Goal: Task Accomplishment & Management: Complete application form

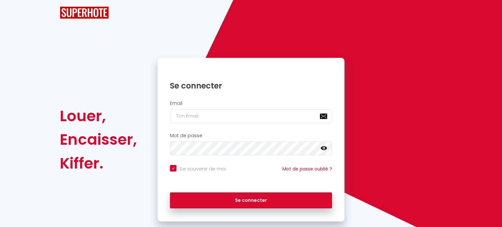
checkbox input "true"
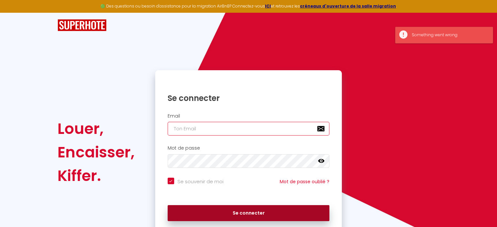
type input "[EMAIL_ADDRESS][DOMAIN_NAME]"
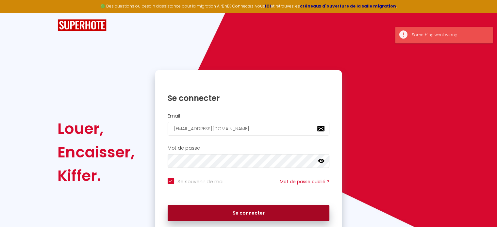
click at [238, 214] on button "Se connecter" at bounding box center [249, 213] width 162 height 16
checkbox input "true"
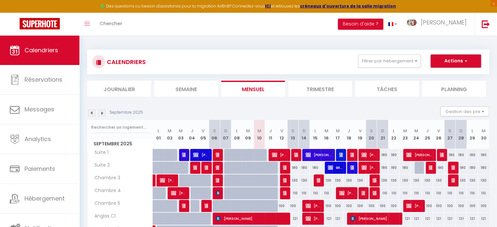
click at [453, 64] on button "Actions" at bounding box center [456, 61] width 50 height 13
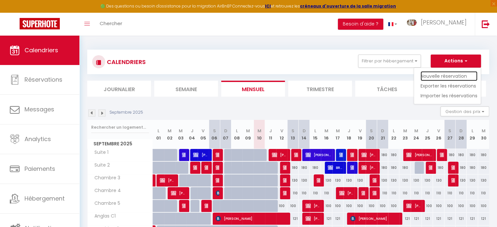
click at [447, 77] on link "Nouvelle réservation" at bounding box center [449, 76] width 57 height 10
select select
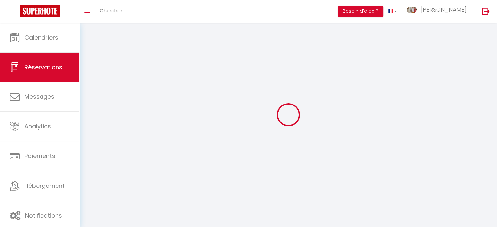
select select
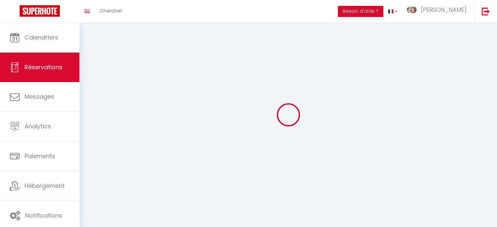
select select
checkbox input "false"
select select
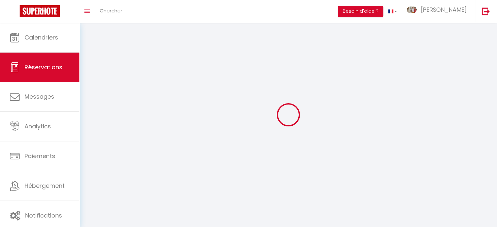
select select
checkbox input "false"
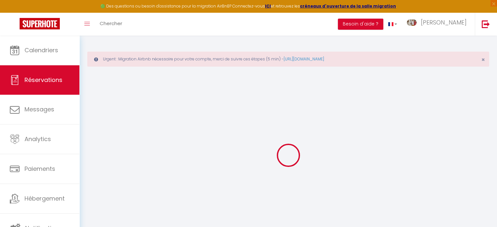
select select
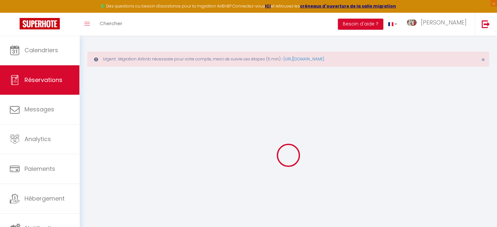
select select
checkbox input "false"
select select
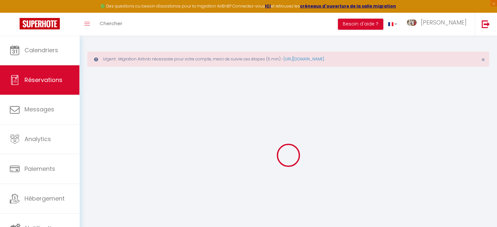
select select
checkbox input "false"
select select
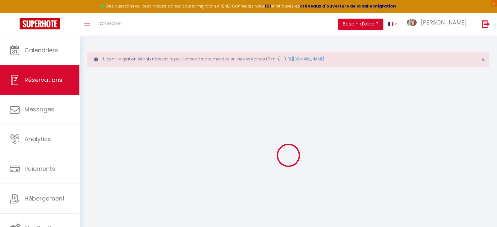
select select
checkbox input "false"
select select
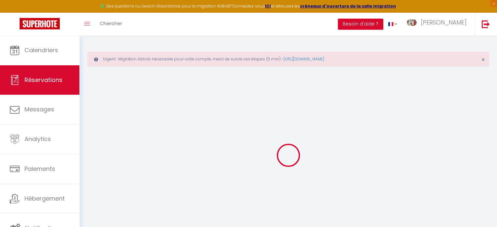
select select
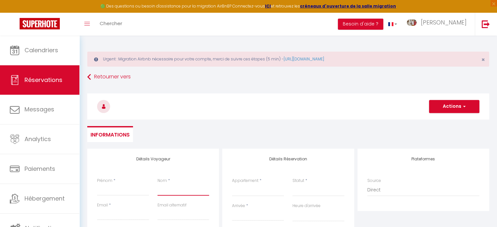
click at [181, 192] on input "Nom" at bounding box center [184, 190] width 52 height 12
paste input "VANWITTENBERGH"
type input "VANWITTENBERGH"
select select
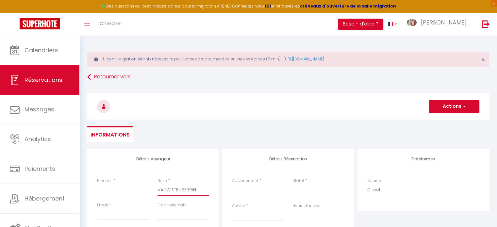
select select
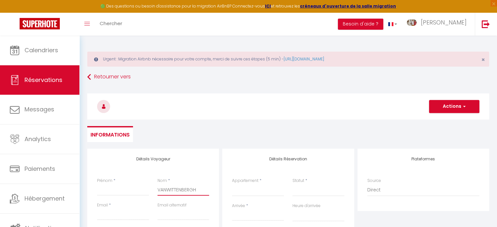
checkbox input "false"
type input "VANWITTENBERGH"
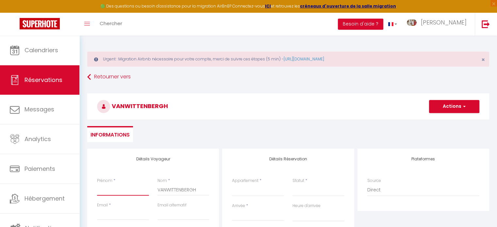
click at [141, 189] on input "Prénom" at bounding box center [123, 190] width 52 height 12
type input "B"
select select
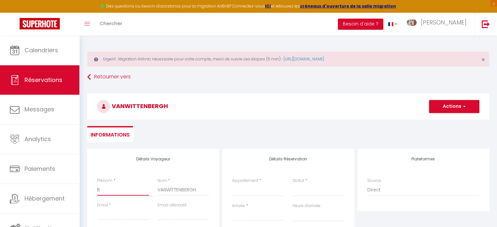
select select
checkbox input "false"
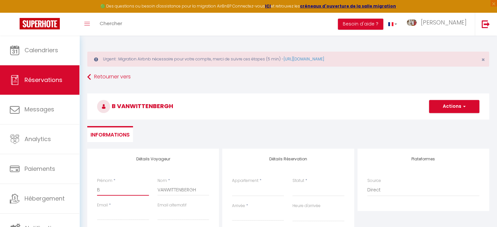
type input "Ba"
select select
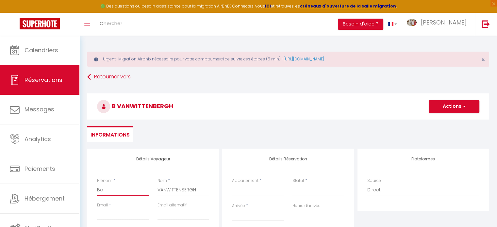
select select
checkbox input "false"
type input "Bar"
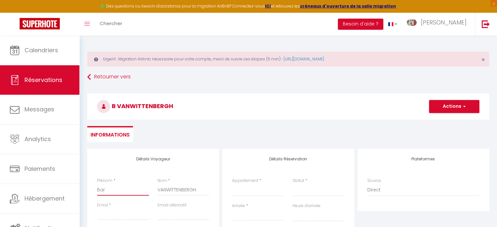
select select
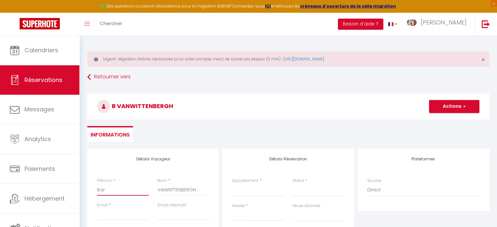
select select
checkbox input "false"
type input "Bart"
select select
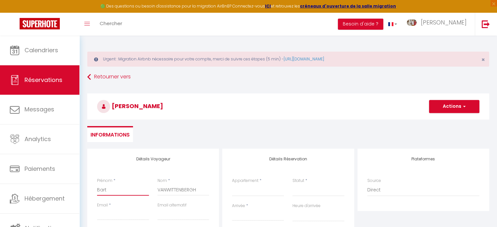
select select
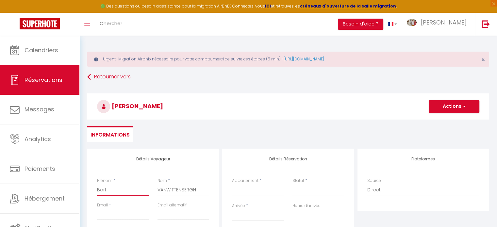
select select
checkbox input "false"
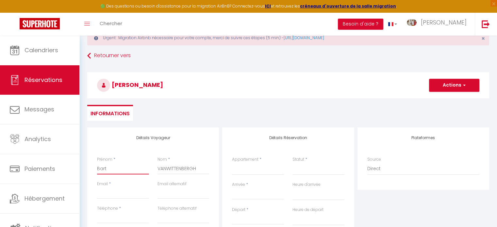
scroll to position [65, 0]
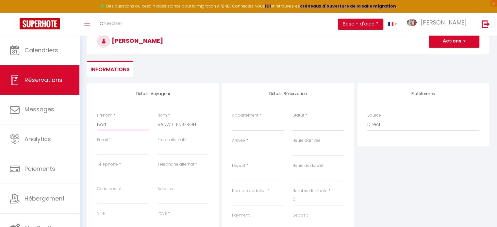
type input "Bart"
click at [243, 121] on select "Suite 1 Suite 2 Chambre 3 Chambre 4 Chambre 5 Anglas C1 Pombie C2 Artouste B1 M…" at bounding box center [258, 125] width 52 height 12
select select "49196"
click at [232, 119] on select "Suite 1 Suite 2 Chambre 3 Chambre 4 Chambre 5 Anglas C1 Pombie C2 Artouste B1 M…" at bounding box center [258, 125] width 52 height 12
select select
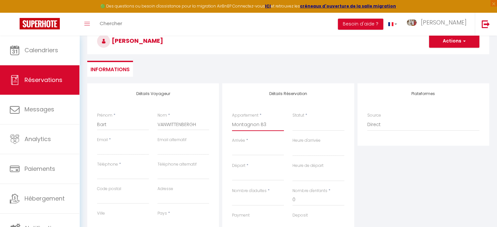
select select
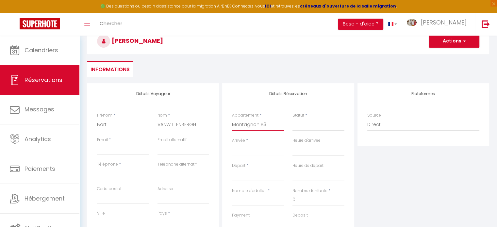
checkbox input "false"
click at [305, 125] on select "Confirmé Non Confirmé [PERSON_NAME] par le voyageur No Show Request" at bounding box center [319, 125] width 52 height 12
click at [305, 128] on select "Confirmé Non Confirmé [PERSON_NAME] par le voyageur No Show Request" at bounding box center [319, 125] width 52 height 12
select select
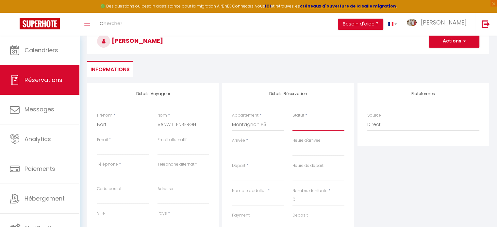
select select
checkbox input "false"
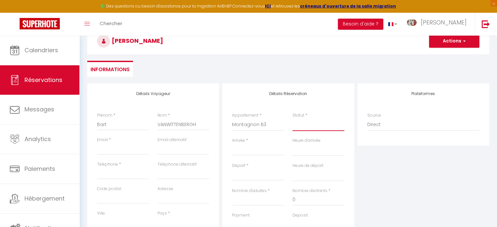
click at [305, 122] on select "Confirmé Non Confirmé [PERSON_NAME] par le voyageur No Show Request" at bounding box center [319, 125] width 52 height 12
select select "1"
click at [293, 119] on select "Confirmé Non Confirmé [PERSON_NAME] par le voyageur No Show Request" at bounding box center [319, 125] width 52 height 12
select select
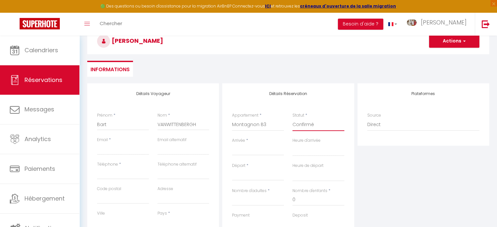
select select
checkbox input "false"
click at [271, 148] on input "Arrivée" at bounding box center [258, 150] width 52 height 9
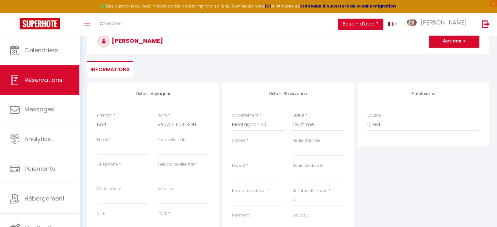
click at [238, 154] on input "Arrivée" at bounding box center [258, 150] width 52 height 9
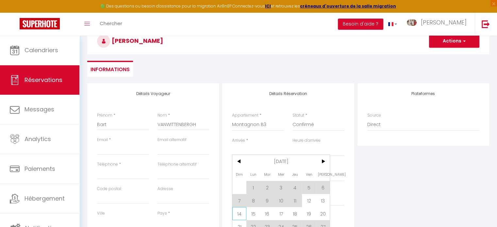
click at [238, 212] on span "14" at bounding box center [240, 213] width 14 height 13
select select
type input "Dim 14 Septembre 2025"
select select
type input "Lun 15 Septembre 2025"
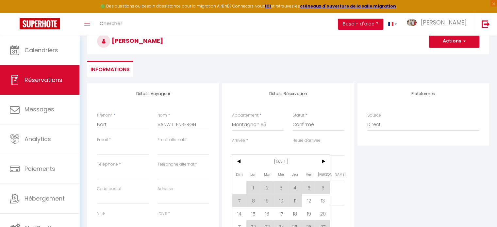
select select
checkbox input "false"
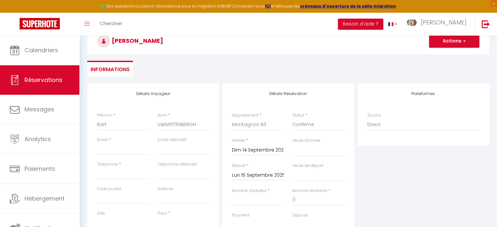
click at [243, 172] on input "Lun 15 Septembre 2025" at bounding box center [258, 175] width 52 height 9
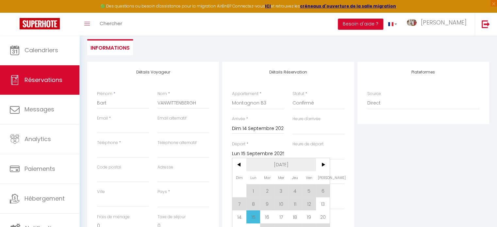
scroll to position [131, 0]
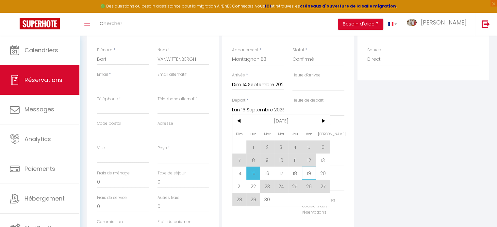
click at [309, 172] on span "19" at bounding box center [309, 173] width 14 height 13
select select
type input "Ven 19 Septembre 2025"
select select
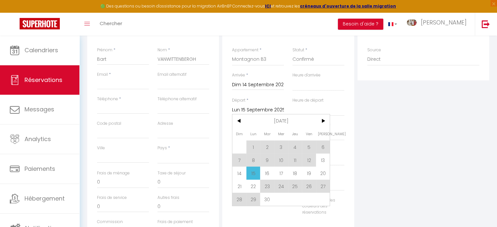
select select
checkbox input "false"
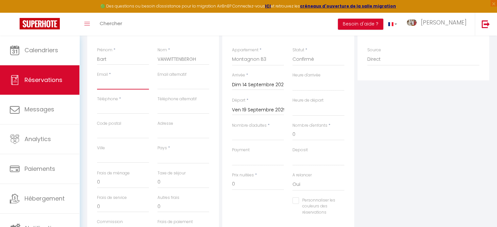
click at [120, 85] on input "Email client" at bounding box center [123, 84] width 52 height 12
type input "c"
select select
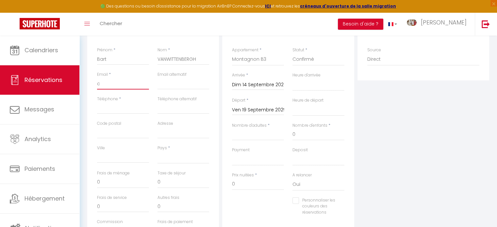
select select
checkbox input "false"
type input "co"
select select
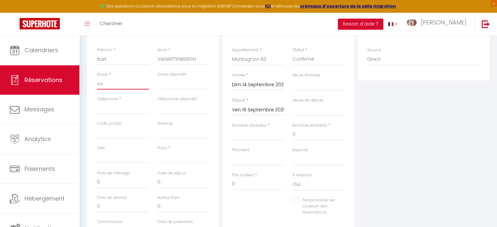
select select
checkbox input "false"
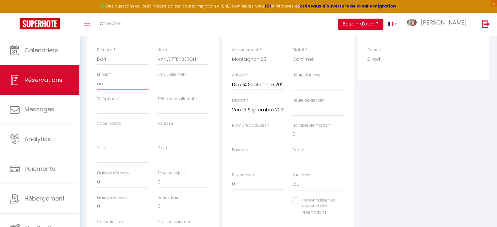
type input "con"
select select
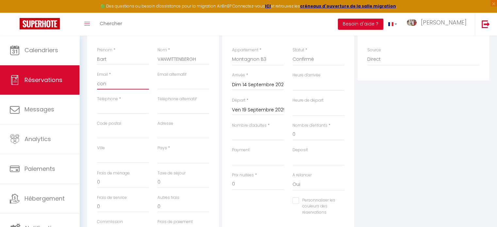
select select
checkbox input "false"
type input "cont"
select select
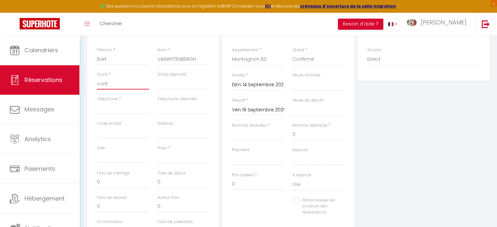
select select
checkbox input "false"
type input "conta"
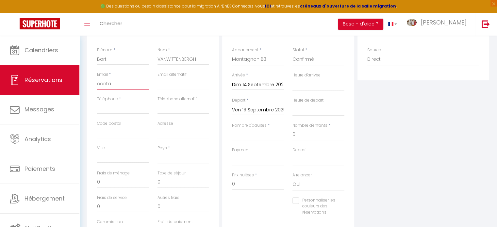
select select
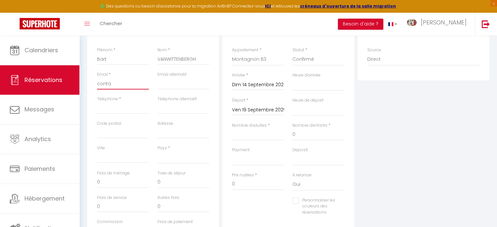
checkbox input "false"
type input "contac"
select select
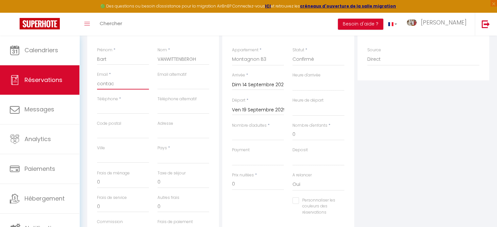
select select
checkbox input "false"
type input "contact"
select select
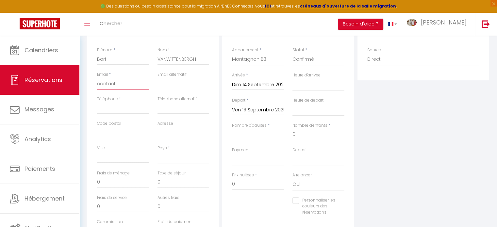
select select
checkbox input "false"
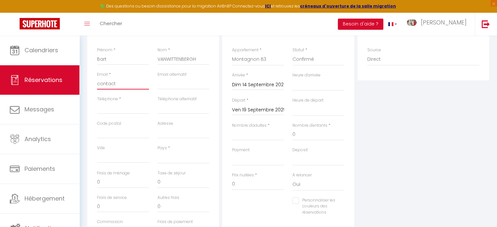
type input "contact@"
select select
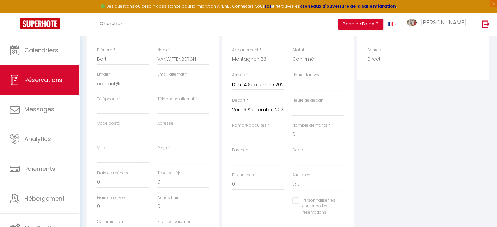
select select
checkbox input "false"
type input "contact@d"
select select
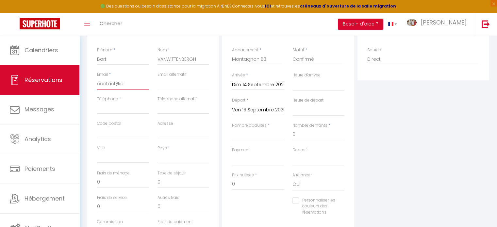
select select
checkbox input "false"
type input "contact@do"
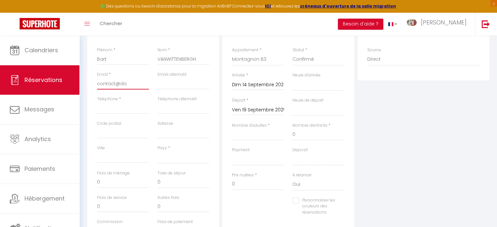
select select
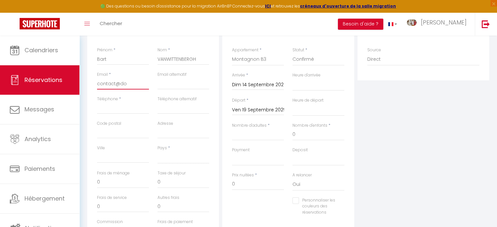
checkbox input "false"
type input "contact@dom"
select select
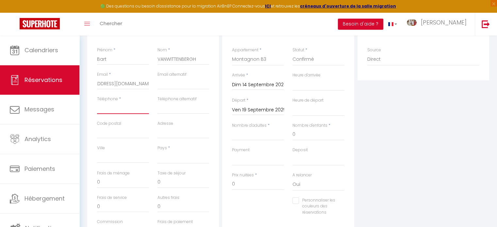
click at [109, 112] on input "Téléphone" at bounding box center [123, 108] width 52 height 12
click at [118, 109] on input "Téléphone" at bounding box center [123, 108] width 52 height 12
paste input "0032473690202"
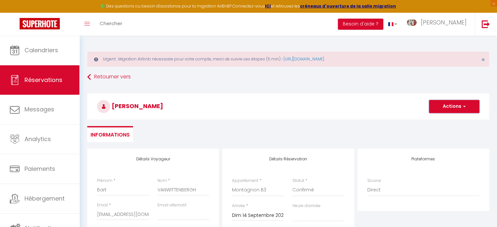
click at [444, 104] on button "Actions" at bounding box center [454, 106] width 50 height 13
click at [436, 120] on link "Enregistrer" at bounding box center [448, 121] width 52 height 9
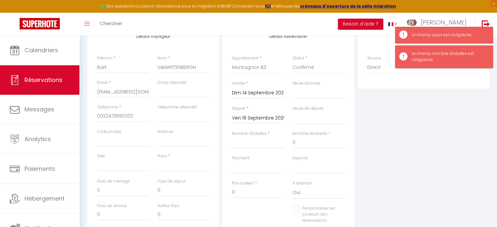
scroll to position [131, 0]
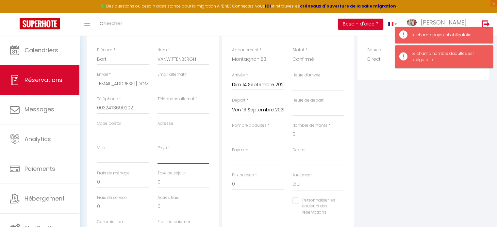
click at [177, 160] on select "[GEOGRAPHIC_DATA] [GEOGRAPHIC_DATA] [GEOGRAPHIC_DATA] [GEOGRAPHIC_DATA] [GEOGRA…" at bounding box center [184, 157] width 52 height 12
click at [158, 151] on select "[GEOGRAPHIC_DATA] [GEOGRAPHIC_DATA] [GEOGRAPHIC_DATA] [GEOGRAPHIC_DATA] [GEOGRA…" at bounding box center [184, 157] width 52 height 12
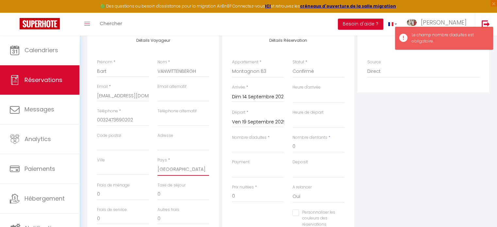
scroll to position [33, 0]
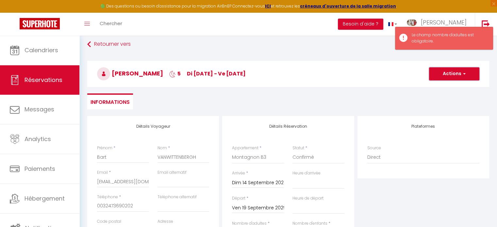
click at [450, 73] on button "Actions" at bounding box center [454, 73] width 50 height 13
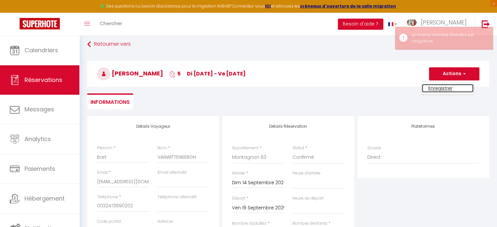
click at [450, 88] on link "Enregistrer" at bounding box center [448, 88] width 52 height 9
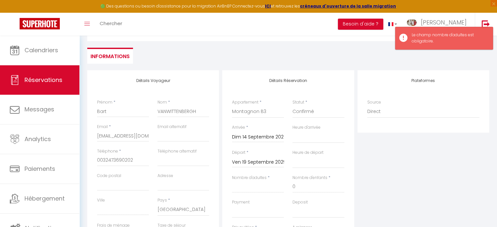
scroll to position [131, 0]
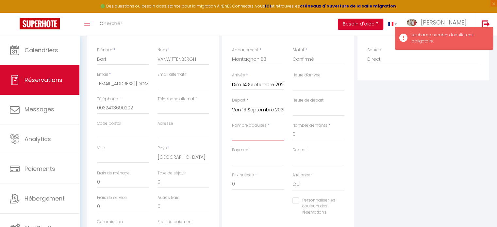
click at [257, 137] on input "Nombre d'adultes" at bounding box center [258, 135] width 52 height 12
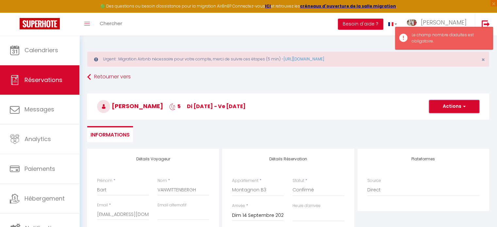
click at [450, 103] on button "Actions" at bounding box center [454, 106] width 50 height 13
click at [444, 117] on link "Enregistrer" at bounding box center [448, 121] width 52 height 9
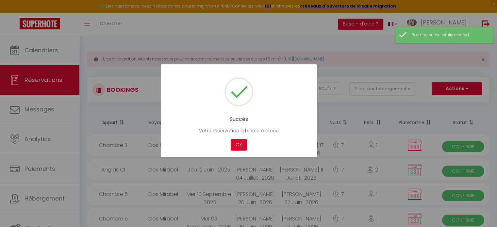
click at [242, 144] on button "OK" at bounding box center [239, 144] width 16 height 11
